Goal: Navigation & Orientation: Find specific page/section

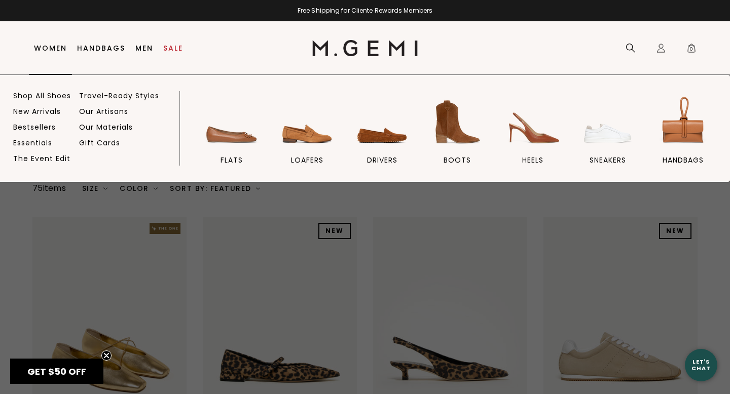
click at [49, 49] on link "Women" at bounding box center [50, 48] width 33 height 8
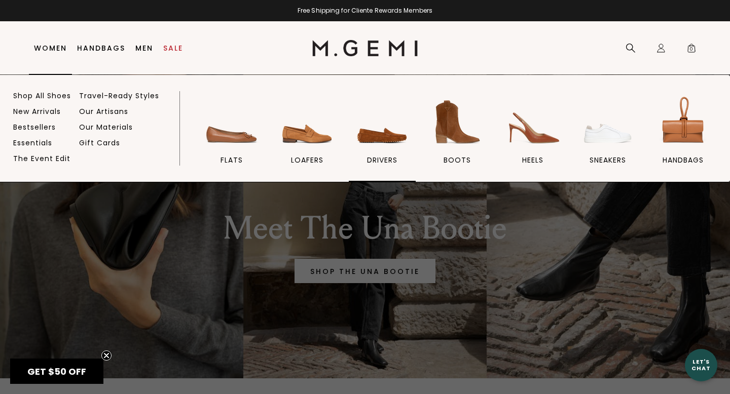
click at [366, 140] on img at bounding box center [382, 122] width 57 height 57
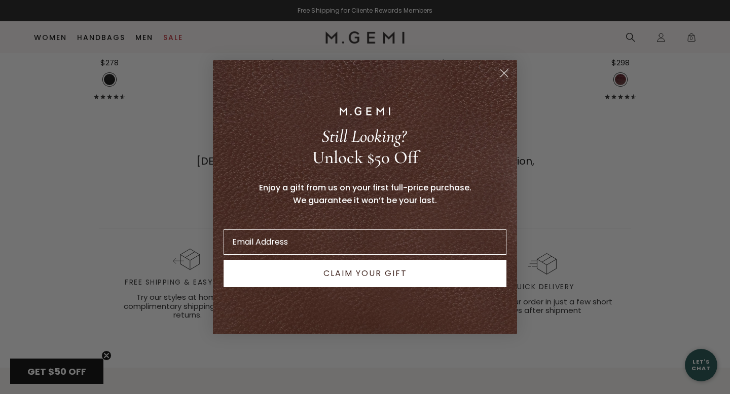
scroll to position [2234, 0]
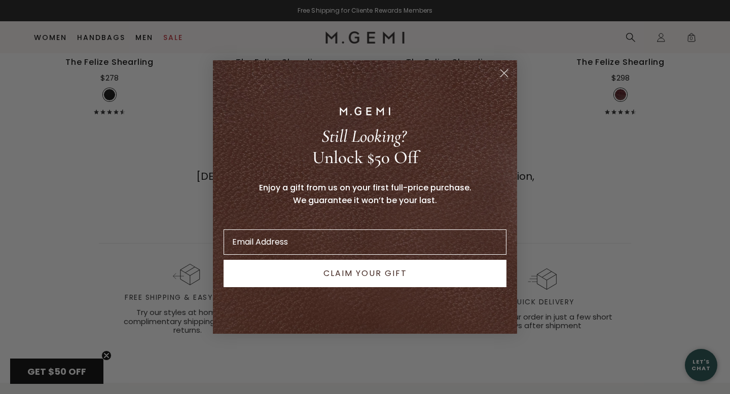
click at [507, 74] on circle "Close dialog" at bounding box center [504, 73] width 17 height 17
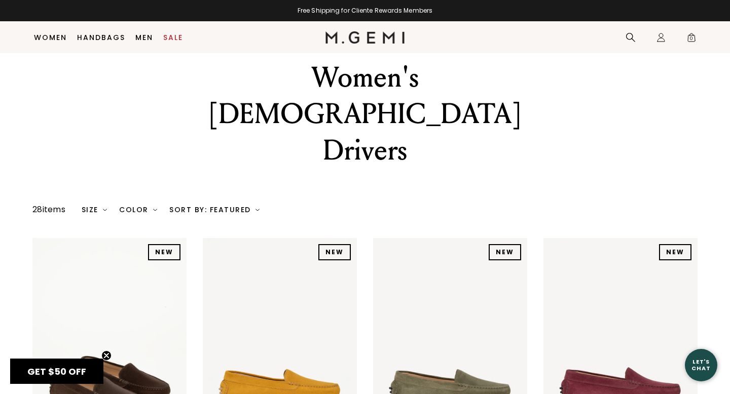
scroll to position [0, 0]
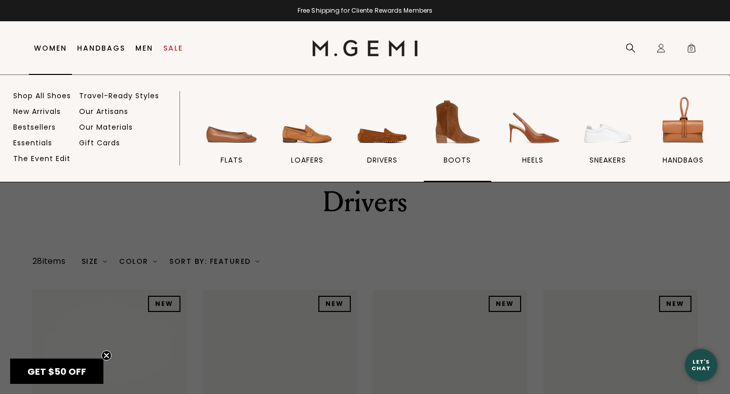
click at [444, 113] on img at bounding box center [457, 122] width 57 height 57
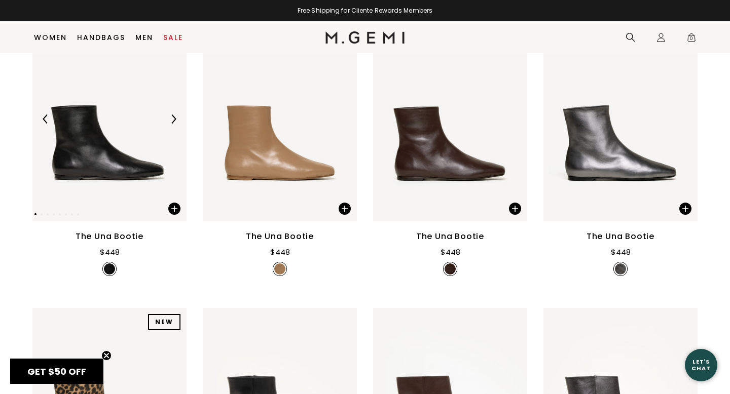
scroll to position [224, 0]
